Goal: Book appointment/travel/reservation

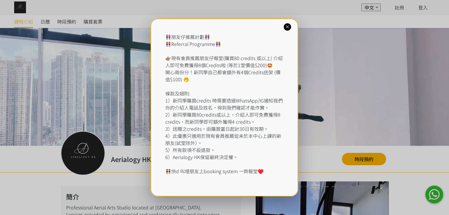
click at [288, 30] on div at bounding box center [286, 26] width 7 height 7
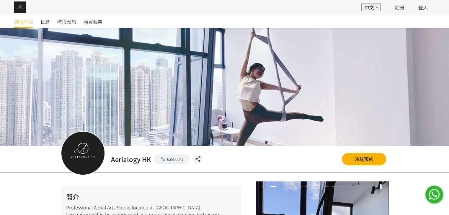
click at [56, 22] on div "日曆" at bounding box center [48, 21] width 17 height 13
click at [75, 28] on link "時段預約" at bounding box center [66, 21] width 19 height 13
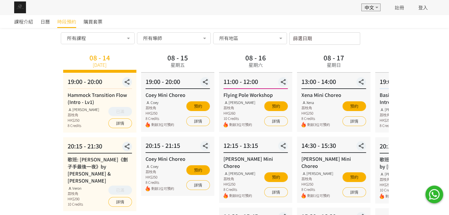
scroll to position [29, 0]
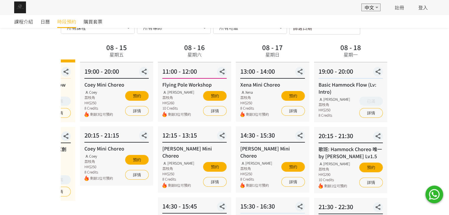
click at [236, 58] on div "08 - 17 星期日" at bounding box center [272, 52] width 73 height 21
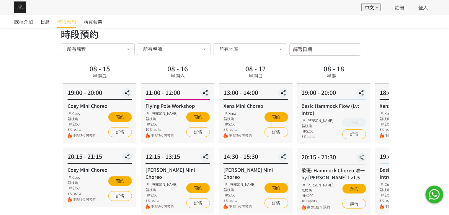
scroll to position [0, 0]
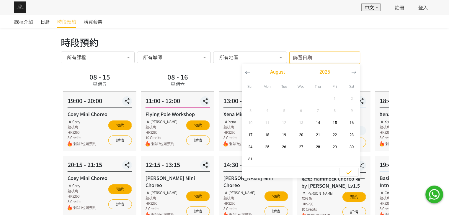
click at [295, 61] on input "篩選日期" at bounding box center [324, 58] width 71 height 12
click at [352, 72] on icon "button" at bounding box center [353, 72] width 5 height 5
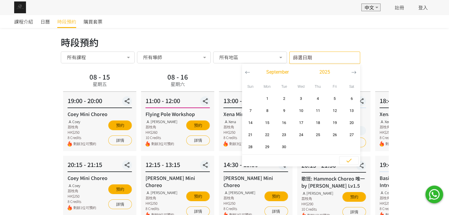
click at [352, 72] on icon "button" at bounding box center [353, 72] width 5 height 5
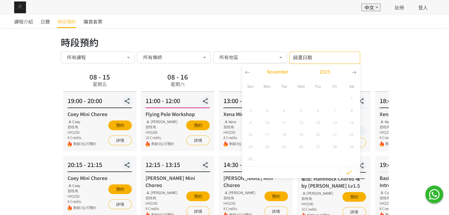
click at [246, 69] on button "button" at bounding box center [247, 72] width 11 height 17
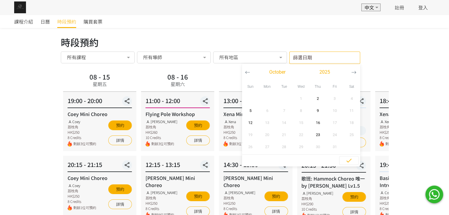
click at [246, 69] on button "button" at bounding box center [247, 72] width 11 height 17
click at [351, 72] on icon "button" at bounding box center [353, 72] width 5 height 5
click at [314, 136] on span "23" at bounding box center [317, 135] width 13 height 6
type input "2025-10-23 - ..."
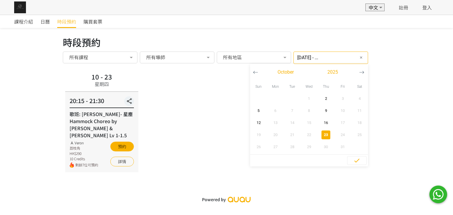
click at [327, 55] on input "2025-10-23 - ..." at bounding box center [330, 58] width 75 height 12
click at [356, 77] on button "button" at bounding box center [361, 72] width 11 height 17
click at [344, 56] on input "2025-10-23 - ..." at bounding box center [330, 58] width 75 height 12
click at [358, 57] on span "button" at bounding box center [361, 58] width 6 height 7
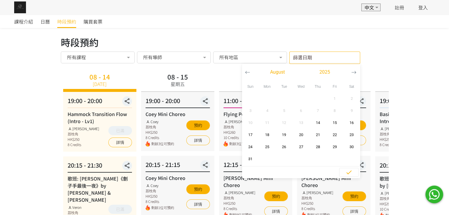
click at [343, 53] on input "篩選日期" at bounding box center [324, 58] width 71 height 12
click at [355, 75] on icon "button" at bounding box center [353, 72] width 5 height 5
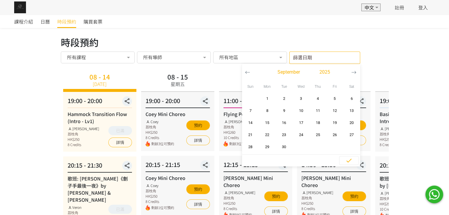
click at [352, 73] on icon "button" at bounding box center [353, 72] width 5 height 5
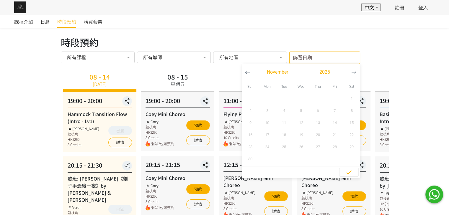
click at [250, 74] on button "button" at bounding box center [247, 72] width 11 height 17
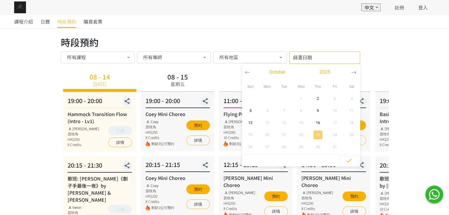
click at [318, 132] on span "23" at bounding box center [317, 135] width 13 height 6
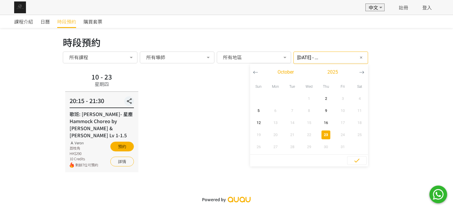
click at [335, 59] on input "2025-10-23 - ..." at bounding box center [330, 58] width 75 height 12
click at [359, 70] on icon "button" at bounding box center [361, 72] width 5 height 5
click at [253, 72] on icon "button" at bounding box center [255, 72] width 5 height 5
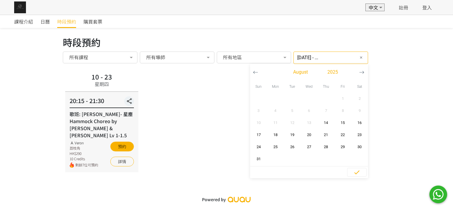
click at [253, 72] on icon "button" at bounding box center [255, 72] width 5 height 5
click at [360, 75] on button "button" at bounding box center [361, 72] width 11 height 17
click at [321, 125] on span "14" at bounding box center [325, 123] width 13 height 6
type input "2025-08-14 - ..."
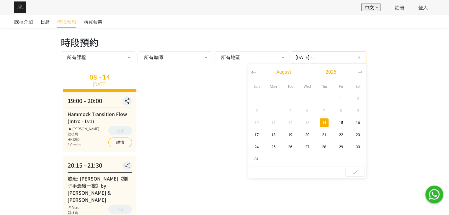
click at [356, 73] on button "button" at bounding box center [359, 72] width 11 height 17
click at [348, 60] on input "2025-08-14 - ..." at bounding box center [328, 58] width 75 height 12
click at [317, 52] on input "2025-08-14 - ..." at bounding box center [328, 58] width 75 height 12
click at [354, 69] on button "button" at bounding box center [359, 72] width 11 height 17
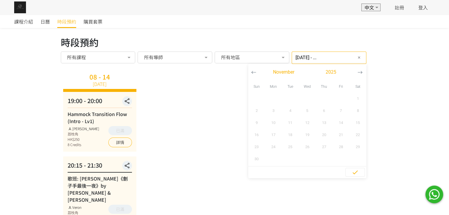
click at [357, 70] on icon "button" at bounding box center [359, 72] width 5 height 5
click at [250, 71] on button "button" at bounding box center [253, 72] width 11 height 17
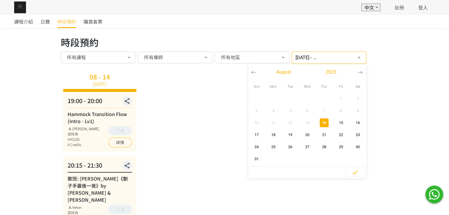
click at [444, 127] on div "課程介紹 日曆 時段預約 購買套票 時段預約 時段預約 所有課程 所有課程 Hammock Transition Flow (Intro - Lv1) 歌班:…" at bounding box center [224, 139] width 449 height 249
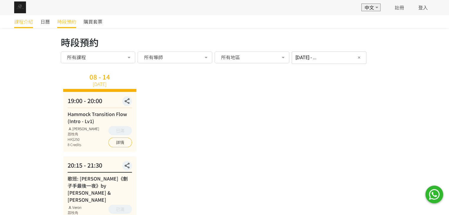
click at [20, 25] on link "課程介紹" at bounding box center [23, 21] width 19 height 13
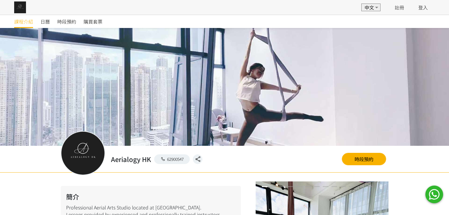
scroll to position [384, 0]
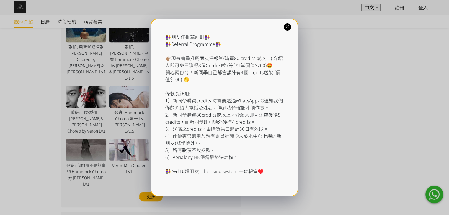
click at [289, 27] on icon at bounding box center [287, 27] width 6 height 6
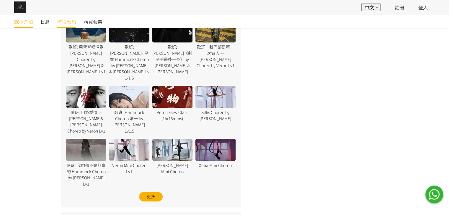
click at [68, 22] on span "時段預約" at bounding box center [66, 21] width 19 height 7
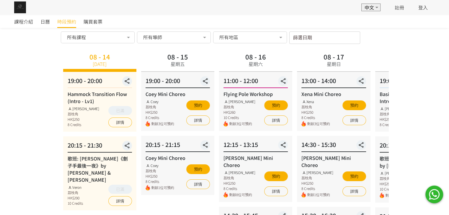
scroll to position [29, 0]
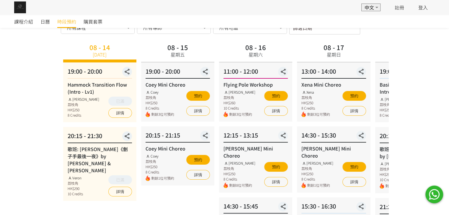
click at [419, 124] on div "課程介紹 日曆 時段預約 購買套票 時段預約 時段預約 所有課程 所有課程 Hammock Transition Flow (Intro - Lv1) 歌班:…" at bounding box center [224, 212] width 449 height 454
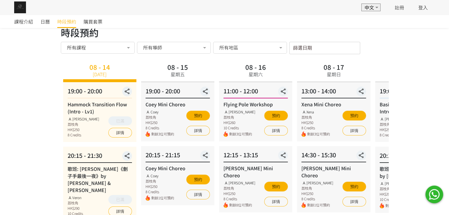
scroll to position [0, 0]
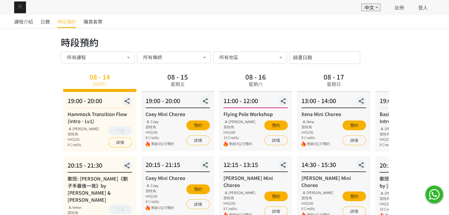
click at [363, 77] on div "08 - 17 星期日" at bounding box center [333, 81] width 73 height 21
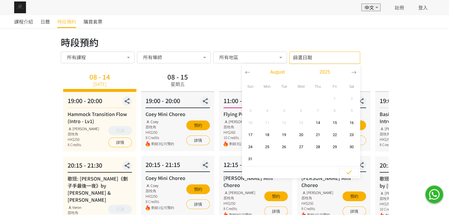
click at [309, 54] on input "篩選日期" at bounding box center [324, 58] width 71 height 12
click at [350, 135] on span "23" at bounding box center [350, 135] width 13 height 6
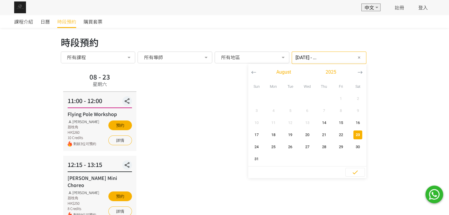
click at [351, 135] on span "23" at bounding box center [357, 135] width 13 height 6
click at [317, 135] on span "21" at bounding box center [323, 135] width 13 height 6
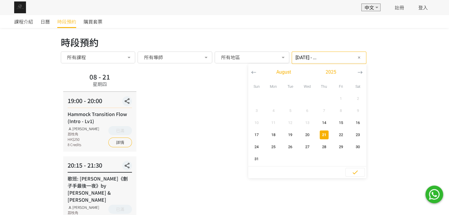
scroll to position [34, 0]
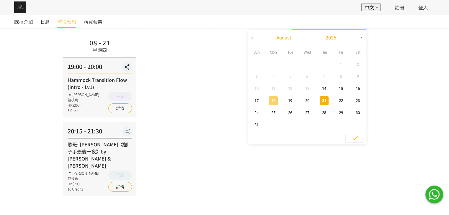
click at [267, 103] on span "18" at bounding box center [273, 101] width 13 height 6
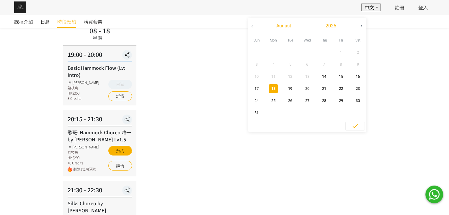
scroll to position [46, 0]
click at [286, 86] on span "19" at bounding box center [289, 89] width 13 height 6
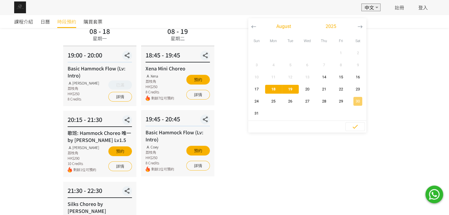
click at [351, 103] on span "30" at bounding box center [357, 102] width 13 height 6
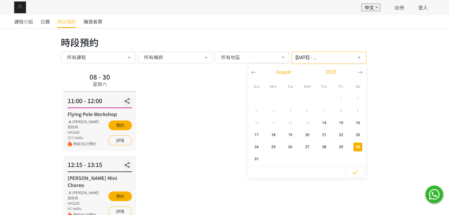
drag, startPoint x: 244, startPoint y: 73, endPoint x: 257, endPoint y: 87, distance: 19.4
click at [248, 73] on button "button" at bounding box center [253, 72] width 11 height 17
click at [354, 75] on button "button" at bounding box center [359, 72] width 11 height 17
click at [352, 124] on span "16" at bounding box center [357, 123] width 13 height 6
click at [354, 120] on span "16" at bounding box center [357, 123] width 13 height 6
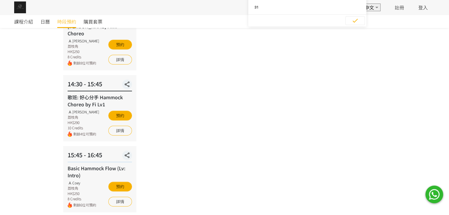
scroll to position [177, 0]
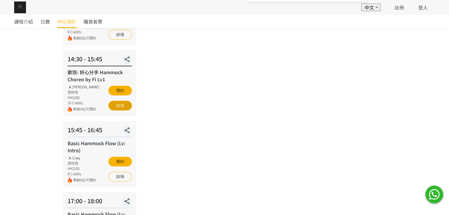
click at [126, 101] on link "詳情" at bounding box center [120, 106] width 24 height 10
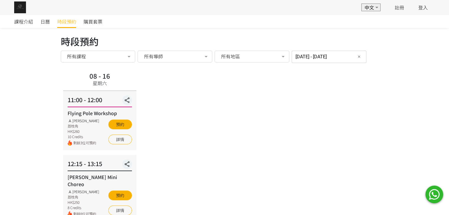
scroll to position [0, 0]
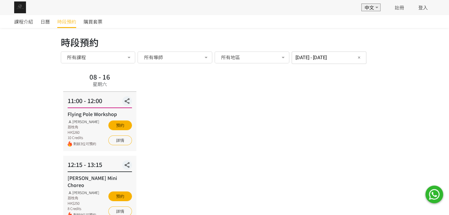
click at [335, 56] on input "2025-08-16 - 2025-08-16" at bounding box center [328, 58] width 75 height 12
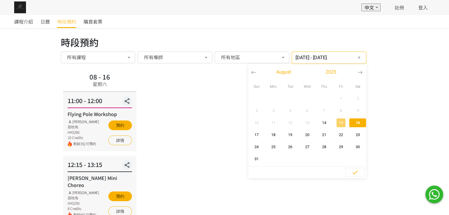
click at [337, 122] on span "15" at bounding box center [340, 123] width 13 height 6
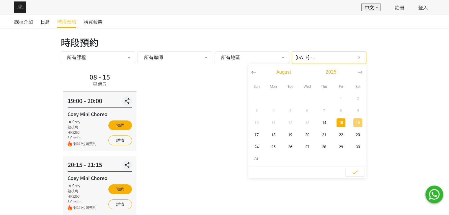
click at [358, 119] on button "16" at bounding box center [357, 123] width 17 height 12
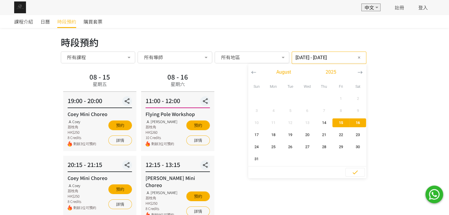
click at [313, 58] on input "2025-08-15 - 2025-08-16" at bounding box center [328, 58] width 75 height 12
click at [340, 121] on span "15" at bounding box center [340, 123] width 13 height 6
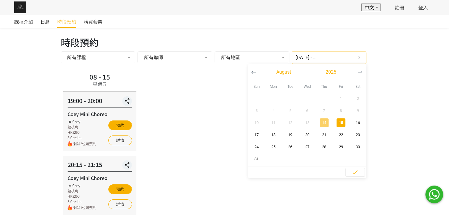
click at [321, 124] on span "14" at bounding box center [323, 123] width 13 height 6
type input "2025-08-14 - ..."
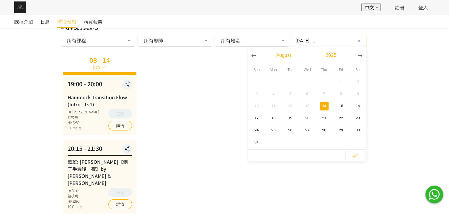
scroll to position [34, 0]
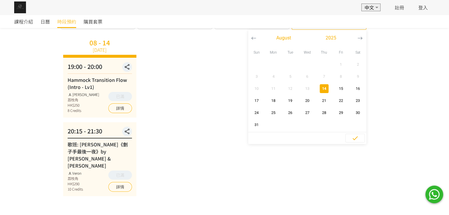
click at [211, 169] on div "08 - 14 今天 19:00 - 20:00 Hammock Transition Flow (Intro - Lv1) Rachel Ng 荔枝角 HK…" at bounding box center [224, 117] width 327 height 160
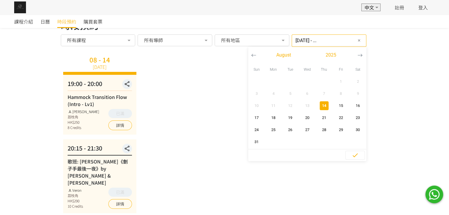
scroll to position [0, 0]
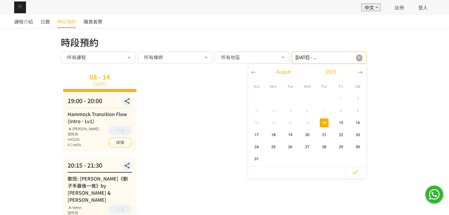
click at [357, 58] on span "✕" at bounding box center [358, 58] width 3 height 6
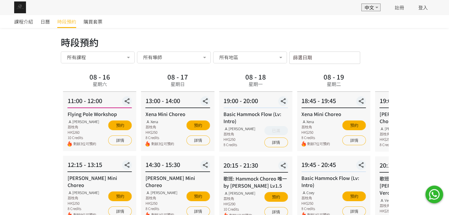
click at [297, 89] on div "08 - 19 星期二" at bounding box center [333, 81] width 73 height 21
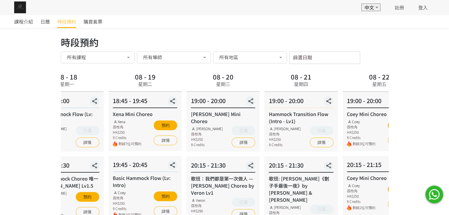
click at [265, 113] on div "19:00 - 20:00 Hammock Transition Flow (Intro - Lv1) Rachel Ng 荔枝角 HK$250 8 Cred…" at bounding box center [300, 122] width 73 height 60
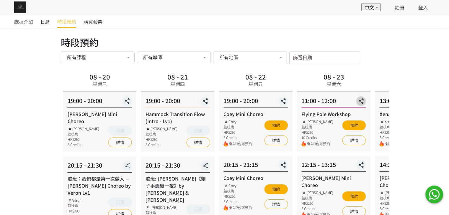
click at [356, 103] on icon "button" at bounding box center [360, 101] width 9 height 7
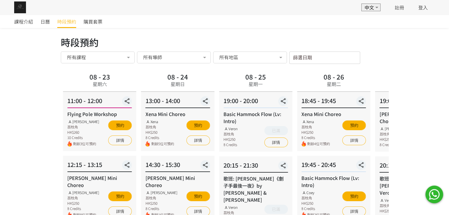
click at [301, 103] on div "18:45 - 19:45" at bounding box center [333, 102] width 64 height 12
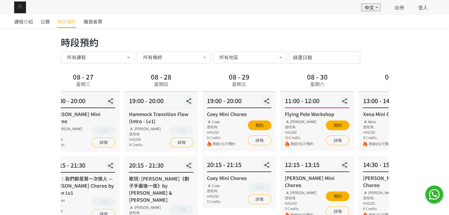
click at [285, 102] on div "11:00 - 12:00" at bounding box center [317, 102] width 64 height 12
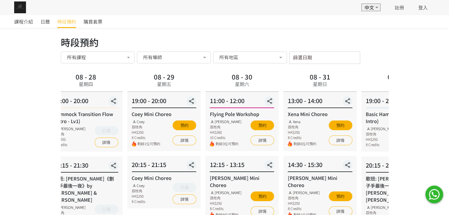
click at [283, 111] on div "13:00 - 14:00 Xena Mini Choreo Xena 荔枝角 HK$250 8 Credits 剩餘6位可預約 預約 詳情" at bounding box center [319, 121] width 73 height 59
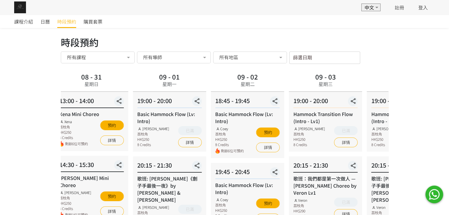
click at [252, 121] on div "Basic Hammock Flow (Lv: Intro)" at bounding box center [247, 118] width 64 height 14
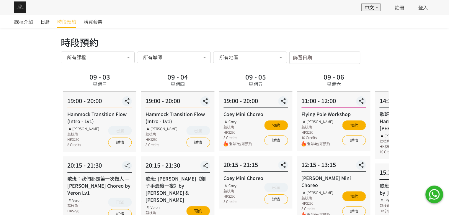
click at [297, 120] on div "11:00 - 12:00 Flying Pole Workshop Tracy 荔枝角 HK$260 10 Credits 剩餘4位可預約 預約 詳情" at bounding box center [333, 121] width 73 height 59
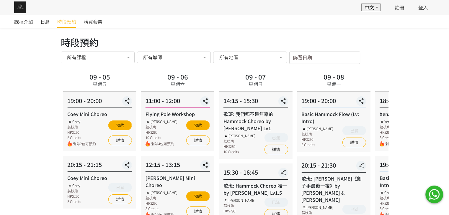
click at [301, 117] on div "Basic Hammock Flow (Lv: Intro)" at bounding box center [333, 118] width 64 height 14
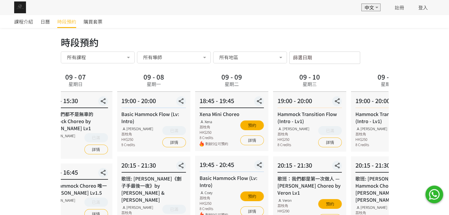
click at [204, 135] on div "Xena 荔枝角 HK$250 8 Credits" at bounding box center [213, 129] width 29 height 21
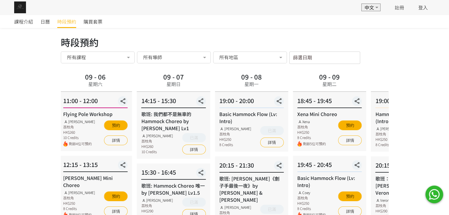
click at [331, 106] on div "18:45 - 19:45" at bounding box center [329, 102] width 64 height 12
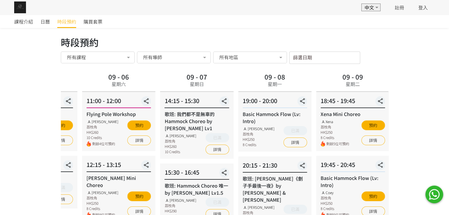
click at [229, 129] on div "歌班: 我們都不是無辜的 Hammock Choreo by Rachel Lv1" at bounding box center [196, 121] width 64 height 21
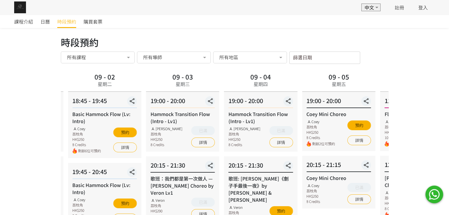
click at [313, 114] on div "19:00 - 20:00 Coey Mini Choreo Coey 荔枝角 HK$250 8 Credits 剩餘2位可預約 預約 詳情" at bounding box center [338, 121] width 73 height 59
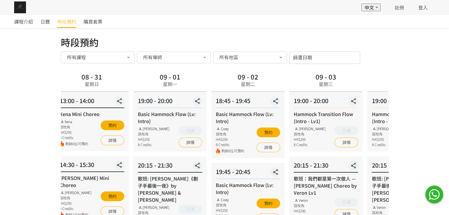
click at [320, 119] on div "19:00 - 20:00 Hammock Transition Flow (Intro - Lv1) Rachel Ng 荔枝角 HK$250 8 Cred…" at bounding box center [325, 122] width 73 height 60
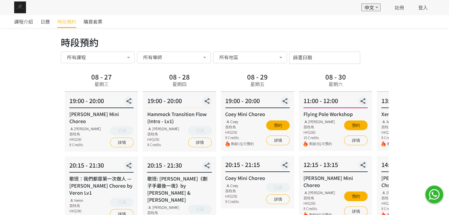
click at [289, 111] on div "Coey Mini Choreo" at bounding box center [257, 114] width 64 height 7
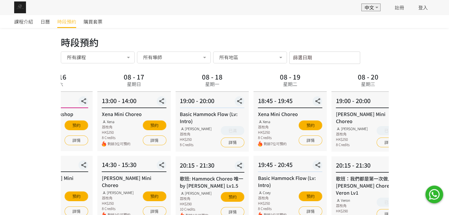
click at [326, 113] on div "18:45 - 19:45 Xena Mini Choreo Xena 荔枝角 HK$250 8 Credits 剩餘7位可預約 預約 詳情" at bounding box center [289, 121] width 73 height 59
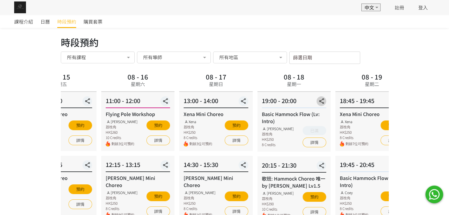
click at [330, 121] on div "19:00 - 20:00 Basic Hammock Flow (Lv: Intro) Rachel Ng 荔枝角 HK$250 8 Credits 已滿 …" at bounding box center [293, 122] width 73 height 60
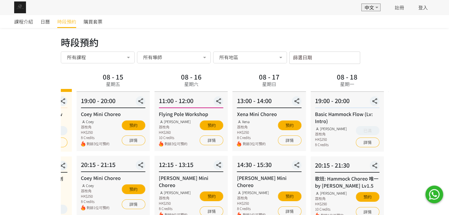
click at [377, 104] on div "19:00 - 20:00" at bounding box center [347, 102] width 64 height 12
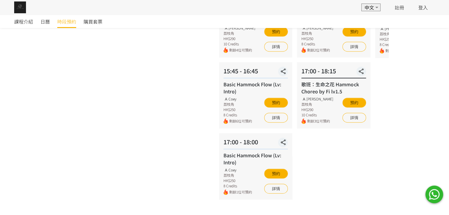
scroll to position [247, 0]
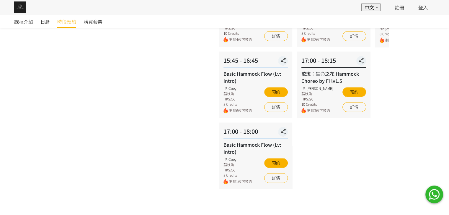
click at [344, 119] on div "08 - 17 星期日 13:00 - 14:00 Xena Mini Choreo Xena 荔枝角 HK$250 8 Credits 剩餘3位可預約 預約…" at bounding box center [333, 11] width 78 height 372
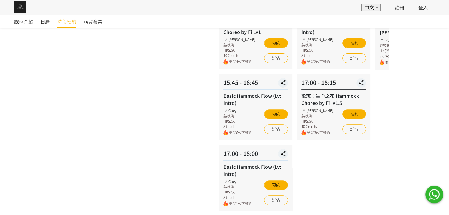
scroll to position [158, 0]
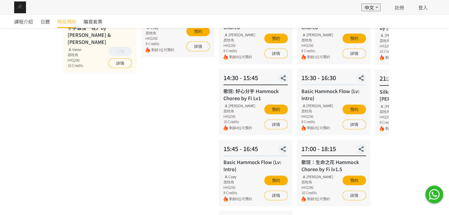
click at [393, 197] on div "課程介紹 日曆 時段預約 購買套票 時段預約 時段預約 所有課程 所有課程 Hammock Transition Flow (Intro - Lv1) 歌班:…" at bounding box center [224, 88] width 449 height 462
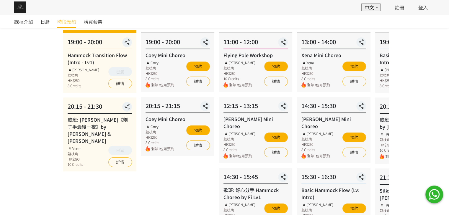
scroll to position [29, 0]
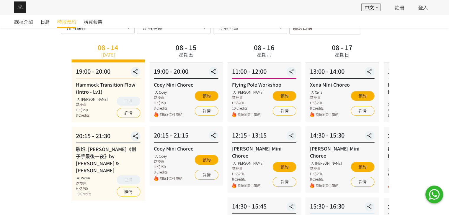
click at [105, 52] on div "08 - 14 今天" at bounding box center [107, 51] width 25 height 19
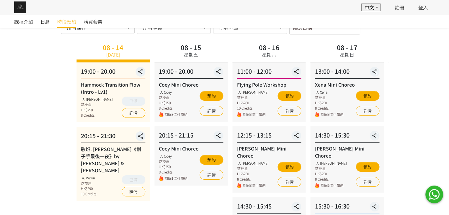
click at [117, 55] on div "08 - 14 今天" at bounding box center [112, 51] width 25 height 19
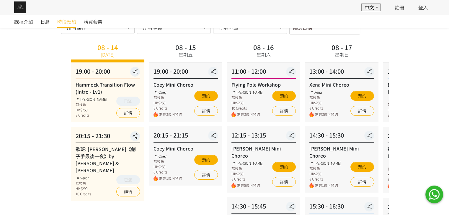
click at [176, 56] on div "08 - 15 星期五" at bounding box center [185, 52] width 73 height 21
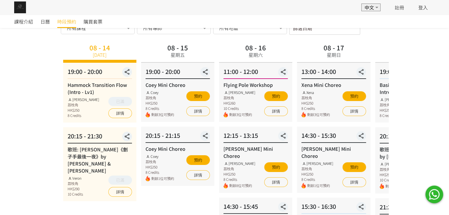
scroll to position [0, 0]
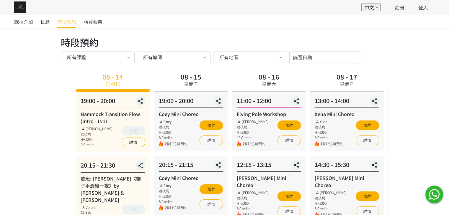
click at [115, 78] on div "08 - 14 今天" at bounding box center [112, 80] width 25 height 19
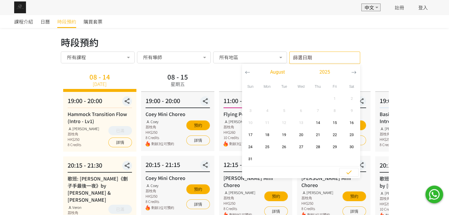
click at [303, 59] on input "篩選日期" at bounding box center [324, 58] width 71 height 12
click at [353, 72] on icon "button" at bounding box center [353, 72] width 5 height 5
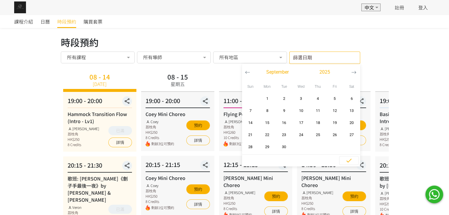
click at [353, 72] on icon "button" at bounding box center [353, 72] width 5 height 5
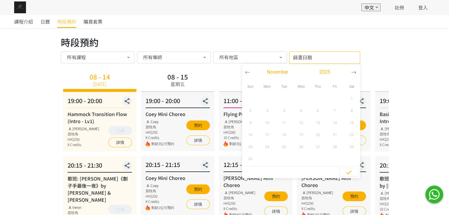
click at [243, 71] on button "button" at bounding box center [247, 72] width 11 height 17
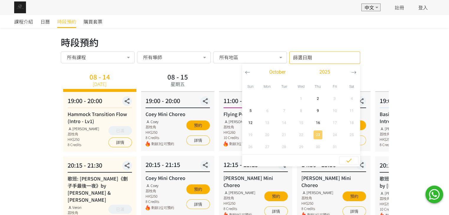
click at [314, 138] on span "button" at bounding box center [317, 135] width 9 height 9
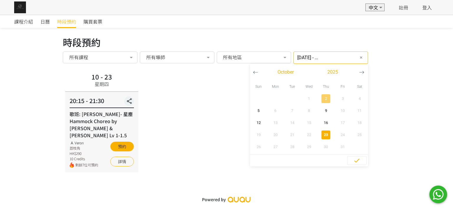
click at [319, 97] on span "2" at bounding box center [325, 99] width 13 height 6
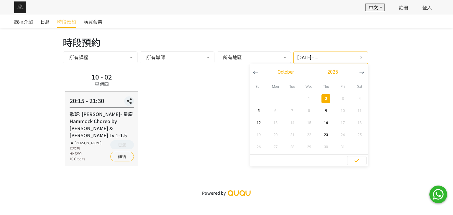
click at [253, 74] on icon "button" at bounding box center [255, 72] width 5 height 5
click at [337, 110] on span "12" at bounding box center [342, 111] width 13 height 6
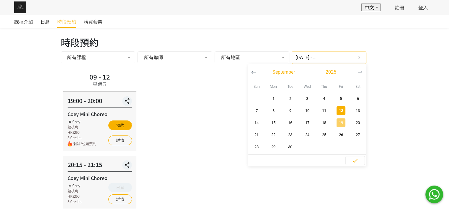
click at [338, 124] on span "19" at bounding box center [340, 123] width 13 height 6
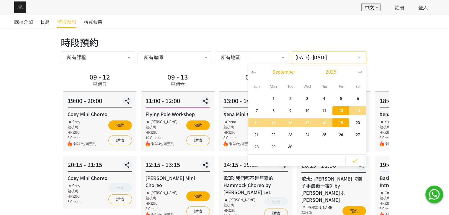
click at [261, 174] on div "14:15 - 15:30 歌班: 我們都不是無辜的 Hammock Choreo by Rachel Lv1 Rachel Ng 荔枝角 HK$260 10…" at bounding box center [255, 189] width 73 height 67
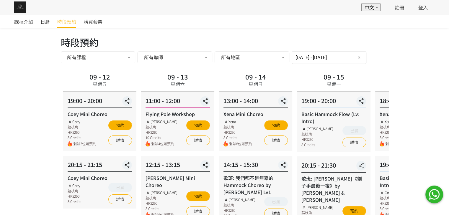
click at [313, 54] on input "2025-09-12 - 2025-09-19" at bounding box center [328, 58] width 75 height 12
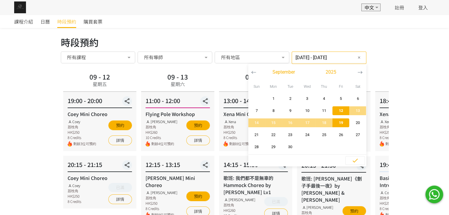
click at [337, 111] on span "12" at bounding box center [340, 111] width 13 height 6
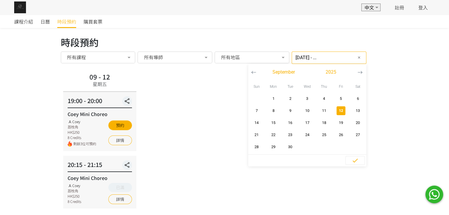
click at [251, 73] on icon "button" at bounding box center [253, 72] width 5 height 5
click at [321, 119] on span "button" at bounding box center [323, 123] width 9 height 9
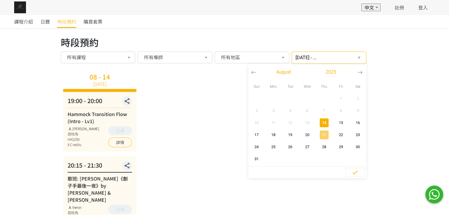
click at [317, 132] on span "21" at bounding box center [323, 135] width 13 height 6
type input "2025-08-14 - 2025-08-21"
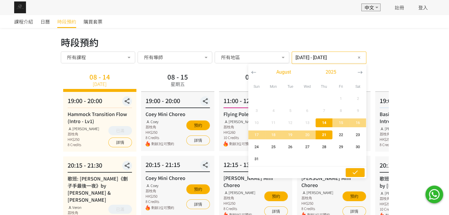
click at [351, 171] on icon "button" at bounding box center [354, 172] width 7 height 7
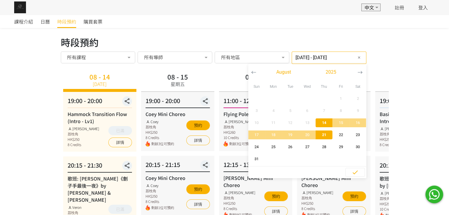
click at [302, 59] on input "2025-08-14 - 2025-08-21" at bounding box center [328, 58] width 75 height 12
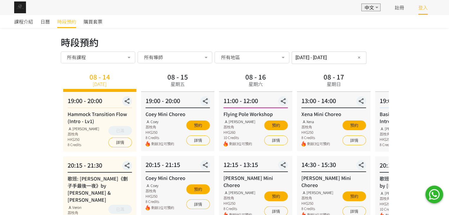
click at [421, 5] on link "登入" at bounding box center [422, 7] width 9 height 7
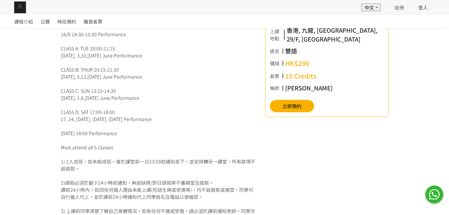
scroll to position [206, 0]
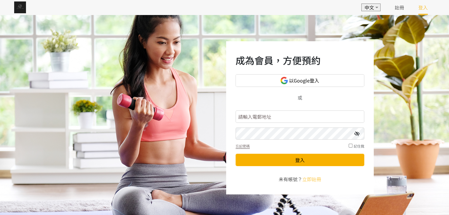
scroll to position [6, 0]
